Goal: Entertainment & Leisure: Consume media (video, audio)

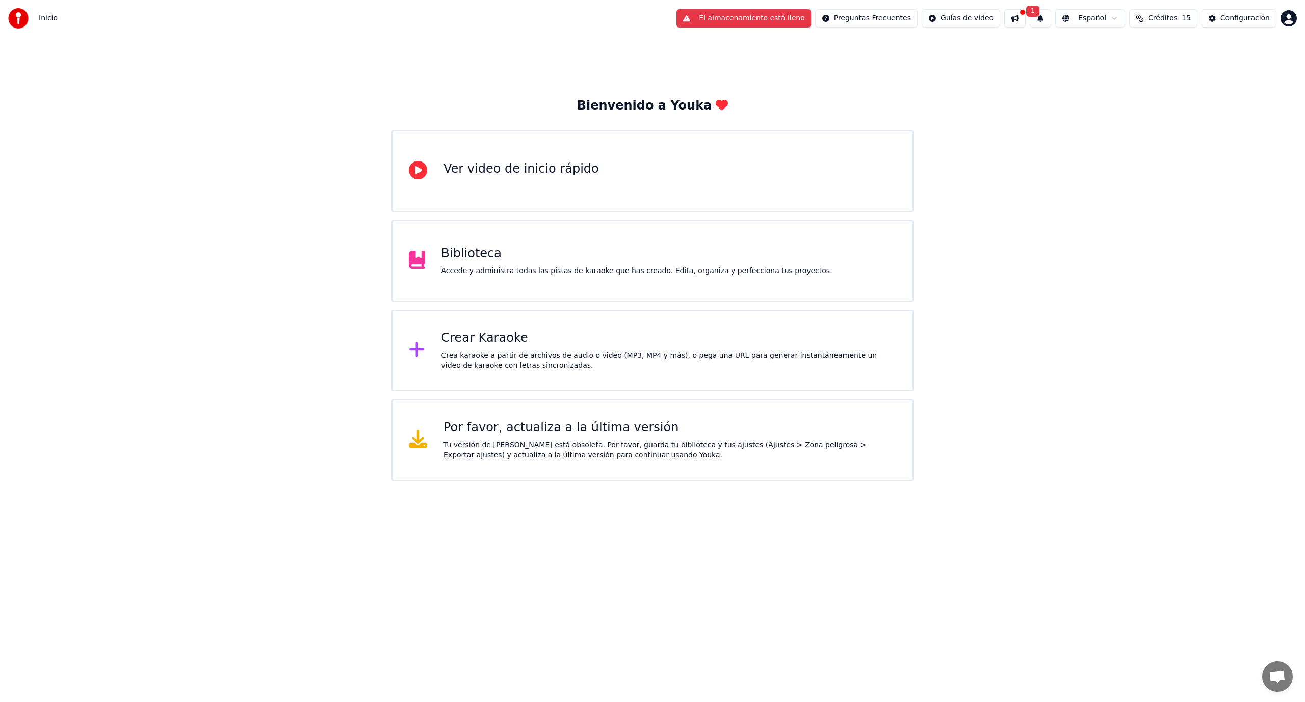
click at [472, 266] on div "Accede y administra todas las pistas de karaoke que has creado. Edita, organiza…" at bounding box center [636, 271] width 391 height 10
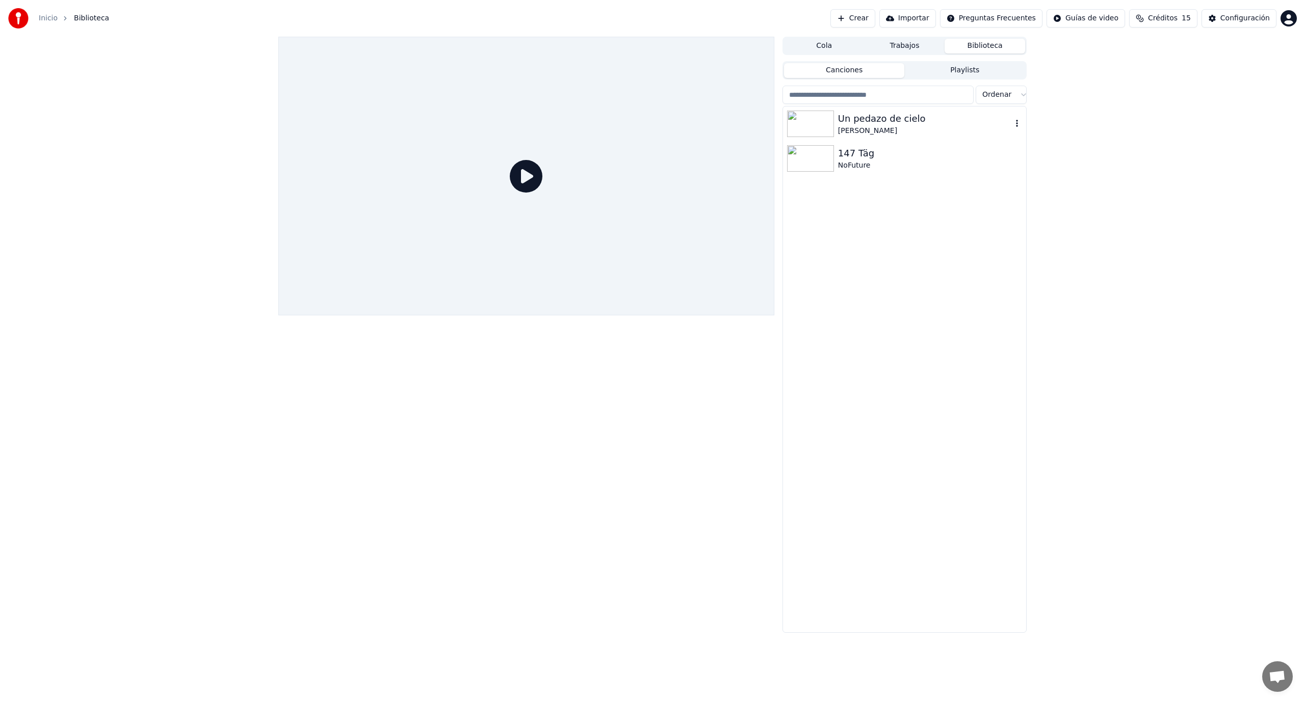
click at [825, 122] on img at bounding box center [810, 124] width 47 height 27
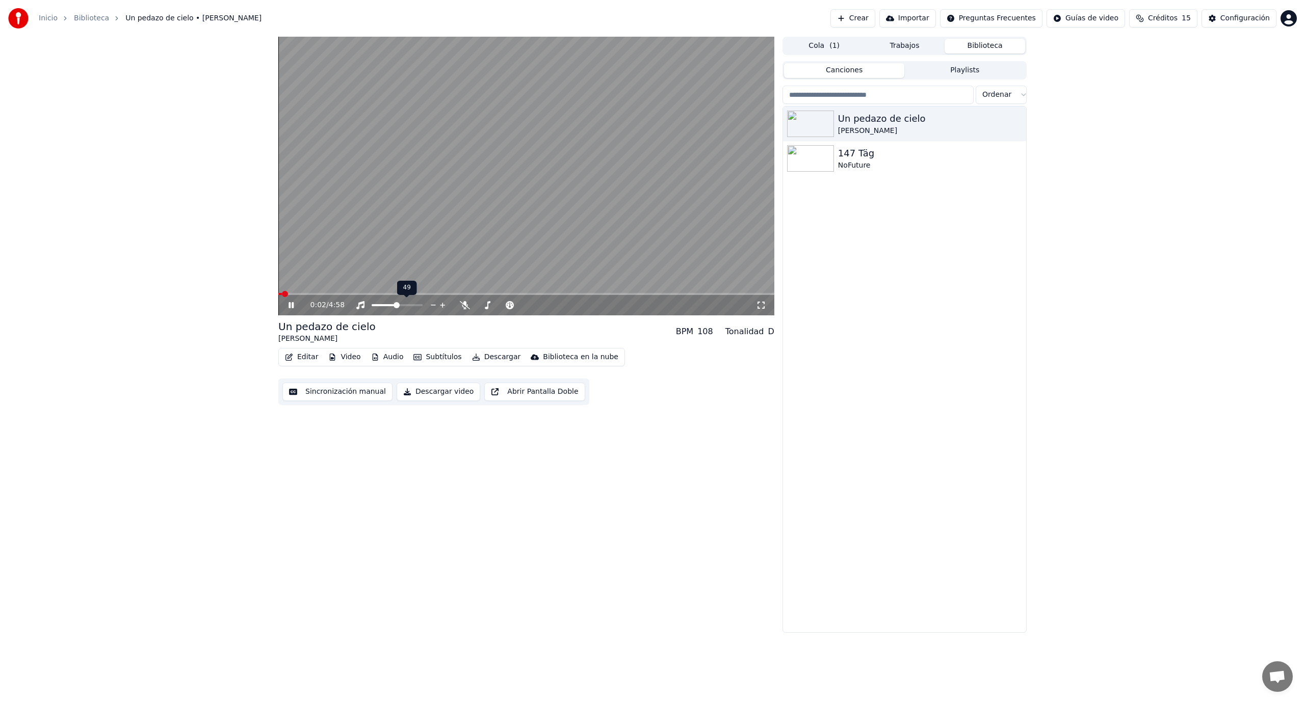
click at [396, 304] on span at bounding box center [384, 305] width 25 height 2
click at [487, 307] on span at bounding box center [489, 305] width 6 height 6
click at [312, 295] on span at bounding box center [526, 294] width 496 height 2
click at [1291, 17] on html "Inicio Biblioteca Un pedazo de cielo • [PERSON_NAME] Crear Importar Preguntas F…" at bounding box center [652, 351] width 1305 height 702
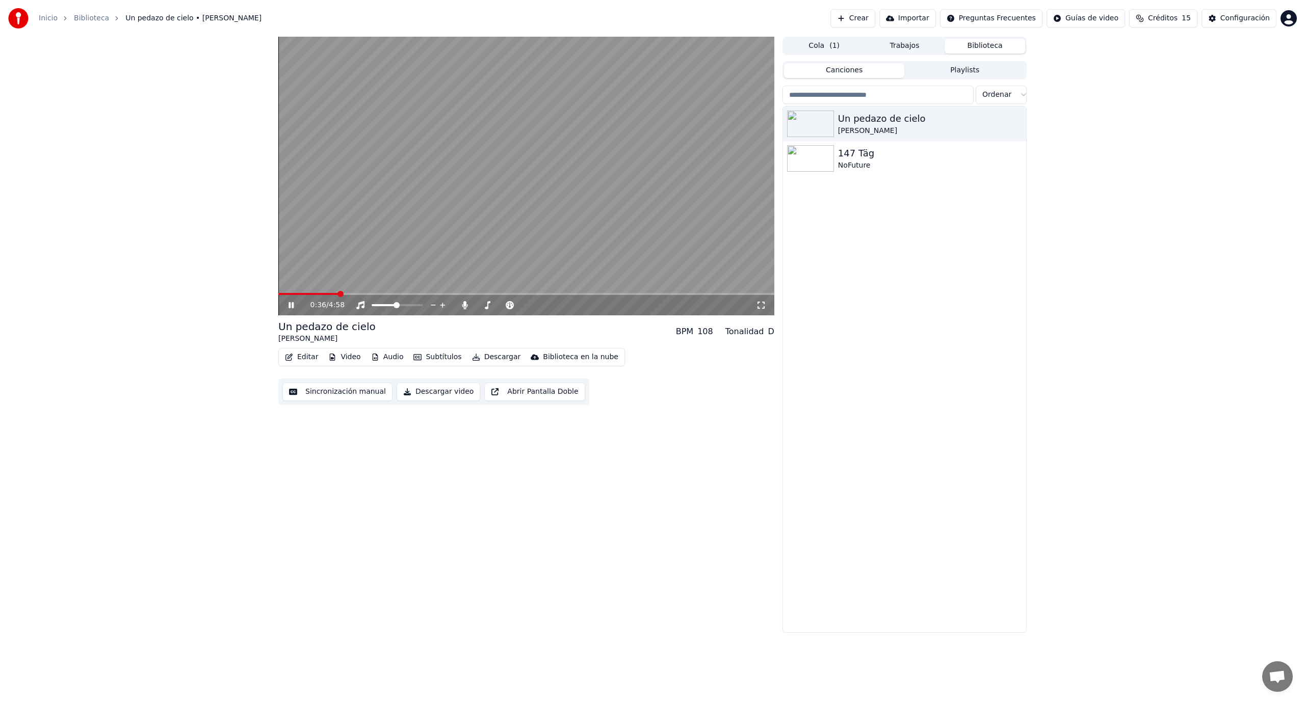
click at [287, 307] on icon at bounding box center [298, 305] width 24 height 8
